Goal: Task Accomplishment & Management: Complete application form

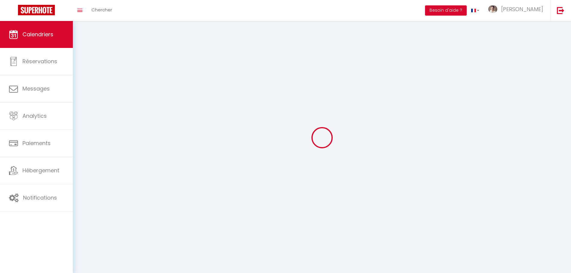
select select
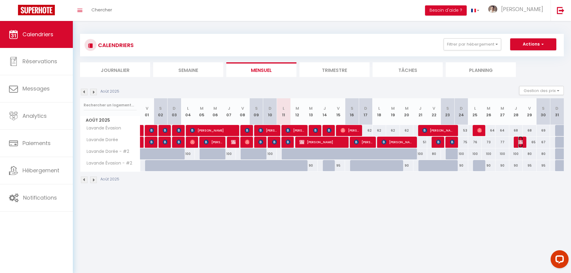
drag, startPoint x: 518, startPoint y: 141, endPoint x: 521, endPoint y: 142, distance: 3.1
click at [518, 141] on img at bounding box center [520, 142] width 5 height 5
select select "OK"
select select "KO"
select select "0"
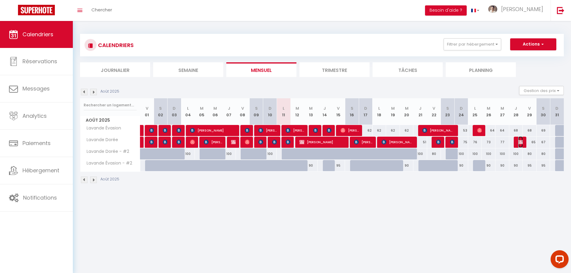
select select "0"
select select "1"
select select
select select "16800"
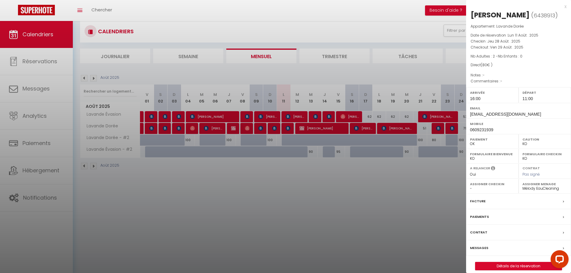
scroll to position [21, 0]
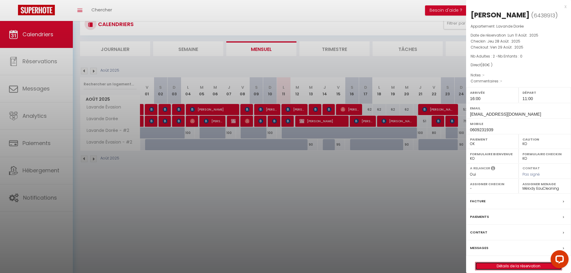
click at [508, 270] on link "Détails de la réservation" at bounding box center [518, 266] width 86 height 8
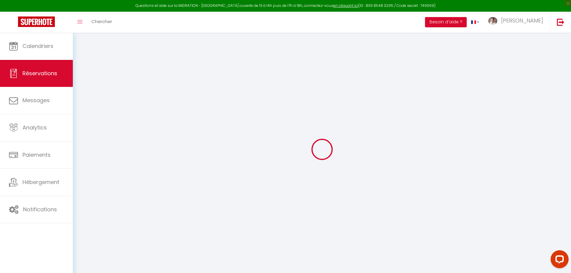
select select
checkbox input "false"
select select
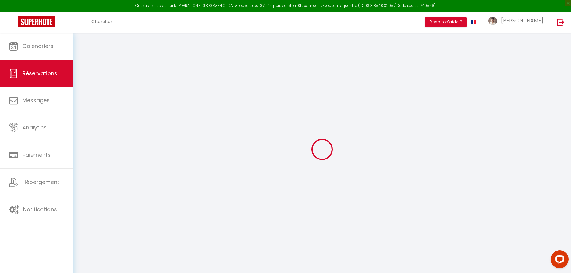
checkbox input "false"
select select
checkbox input "false"
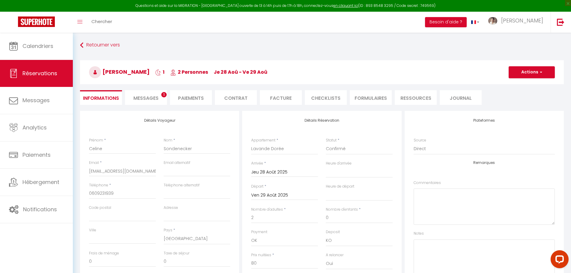
select select
checkbox input "false"
select select "16:00"
select select "11:00"
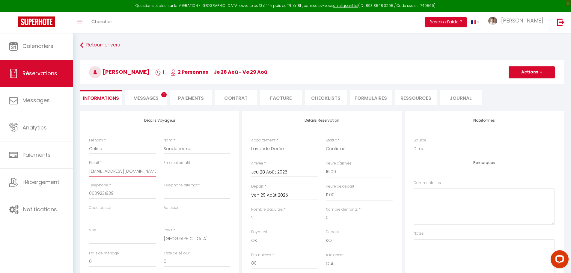
click at [141, 169] on input "[EMAIL_ADDRESS][DOMAIN_NAME]" at bounding box center [122, 171] width 67 height 11
paste input "email"
type input "[EMAIL_ADDRESS][DOMAIN_NAME]"
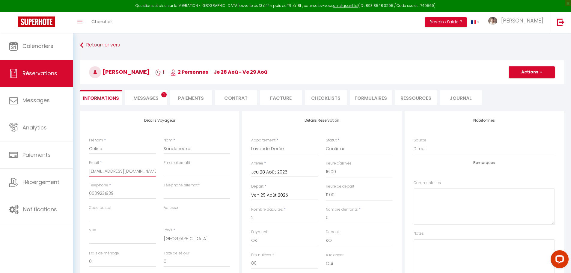
checkbox input "false"
type input "[EMAIL_ADDRESS][DOMAIN_NAME]"
click at [537, 72] on button "Actions" at bounding box center [532, 72] width 46 height 12
click at [517, 84] on link "Enregistrer" at bounding box center [525, 86] width 47 height 8
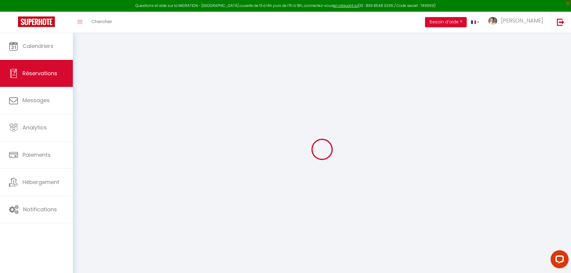
select select "not_cancelled"
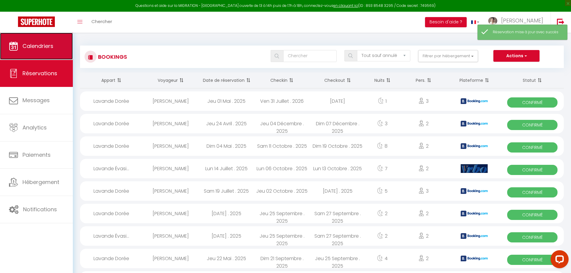
click at [45, 51] on link "Calendriers" at bounding box center [36, 46] width 73 height 27
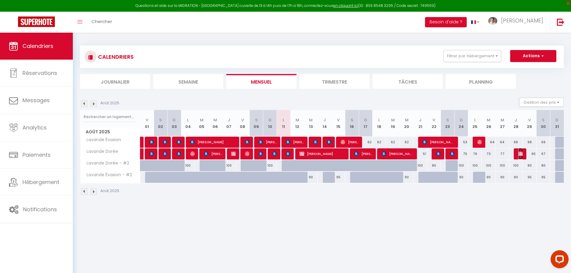
click at [519, 153] on img at bounding box center [520, 153] width 5 height 5
select select "OK"
select select "KO"
select select "0"
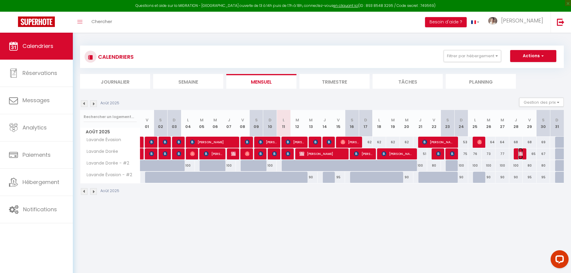
select select "1"
select select
select select "16800"
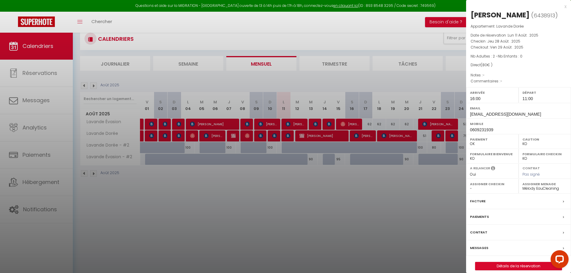
scroll to position [33, 0]
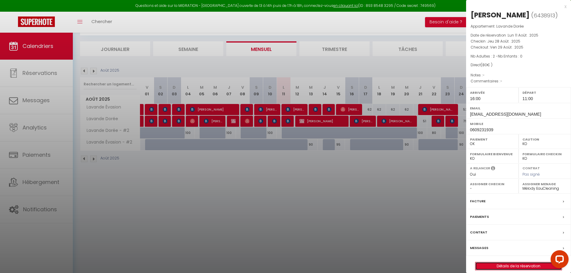
click at [512, 270] on link "Détails de la réservation" at bounding box center [518, 266] width 86 height 8
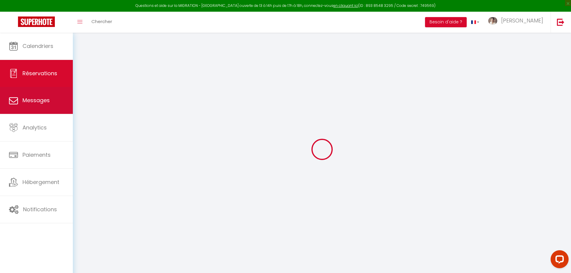
type input "Celine"
type input "Sondenecker"
type input "[EMAIL_ADDRESS][DOMAIN_NAME]"
type input "0609231939"
select select "FR"
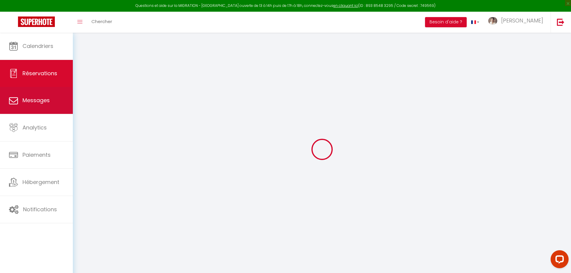
select select "67238"
select select "1"
type input "Jeu 28 Août 2025"
select select
type input "Ven 29 Août 2025"
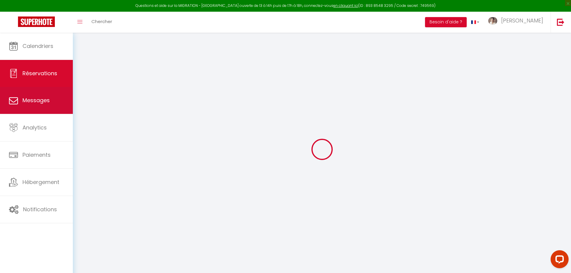
select select
type input "2"
select select "12"
select select
type input "80"
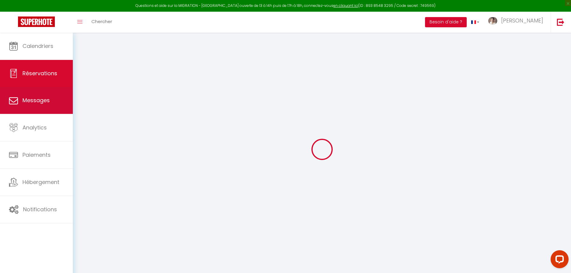
checkbox input "false"
type input "0"
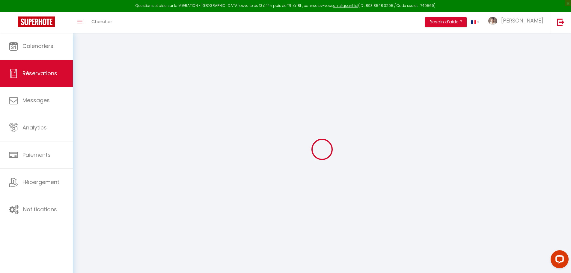
select select
select select "14"
checkbox input "false"
select select
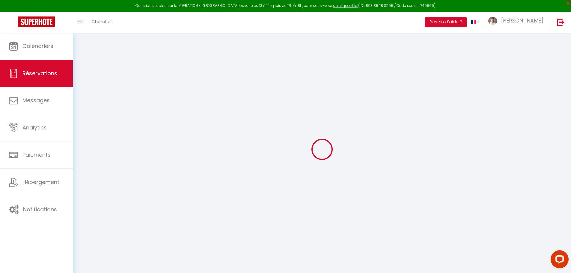
select select
checkbox input "false"
select select
checkbox input "false"
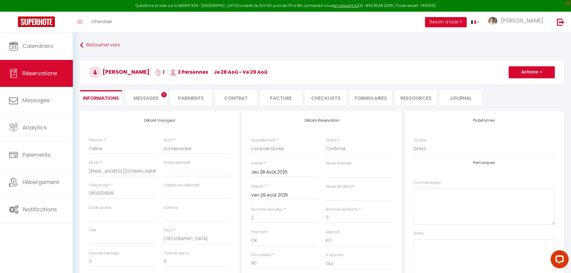
select select
checkbox input "false"
select select "16:00"
select select "11:00"
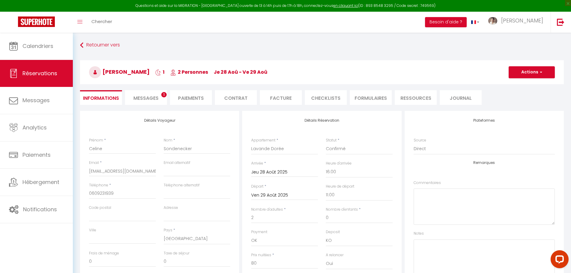
click at [150, 99] on span "Messages" at bounding box center [145, 98] width 25 height 7
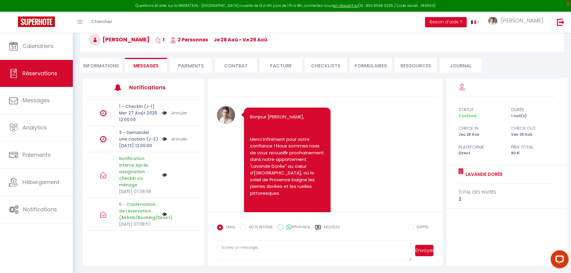
scroll to position [33, 0]
click at [136, 211] on p "0 - Confirmation de réservation (Airbnb/Booking/Direct)" at bounding box center [138, 211] width 39 height 20
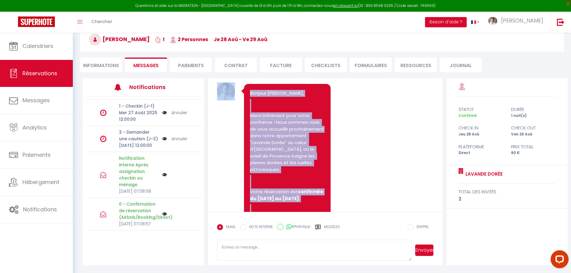
scroll to position [0, 0]
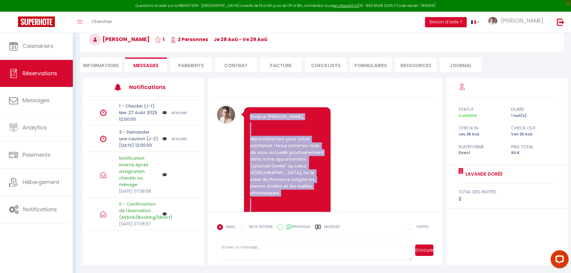
drag, startPoint x: 273, startPoint y: 183, endPoint x: 249, endPoint y: 118, distance: 69.1
copy pre "Bonjour [PERSON_NAME], Merci infiniment pour votre confiance ! Nous sommes ravi…"
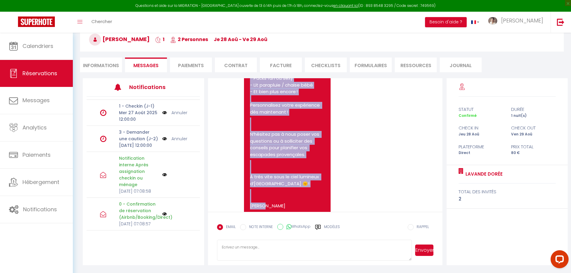
scroll to position [360, 0]
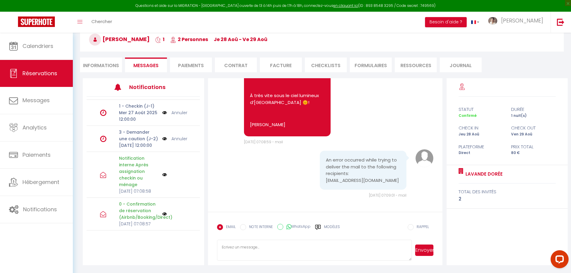
click at [290, 247] on textarea at bounding box center [314, 250] width 195 height 21
paste textarea "Bonjour [PERSON_NAME], Merci infiniment pour votre confiance ! Nous sommes ravi…"
type textarea "Bonjour [PERSON_NAME], Merci infiniment pour votre confiance ! Nous sommes ravi…"
click at [427, 251] on button "Envoyer" at bounding box center [424, 250] width 18 height 11
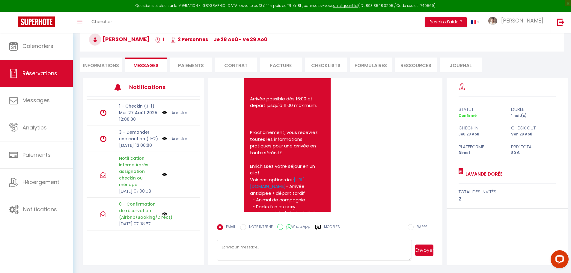
scroll to position [613, 0]
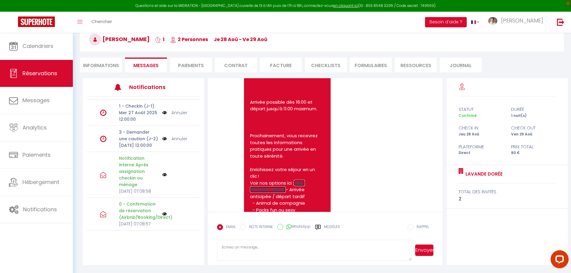
click at [301, 193] on link "[URL][DOMAIN_NAME]" at bounding box center [277, 186] width 55 height 13
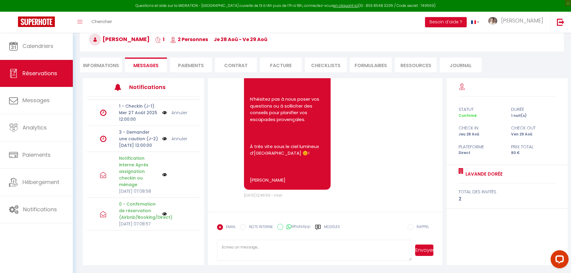
scroll to position [825, 0]
click at [289, 251] on textarea at bounding box center [314, 250] width 195 height 21
type textarea "En suivant le lien CosyUp, vous aurez la possibilité d'ajouter "animal domestiq…"
click at [429, 250] on button "Envoyer" at bounding box center [424, 250] width 18 height 11
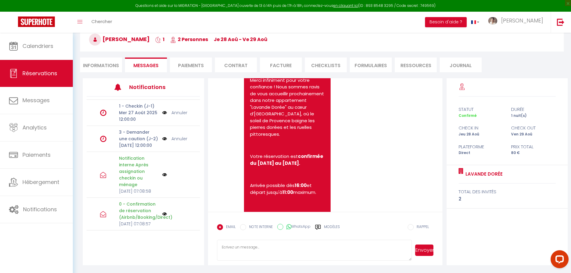
scroll to position [13, 0]
